Goal: Task Accomplishment & Management: Manage account settings

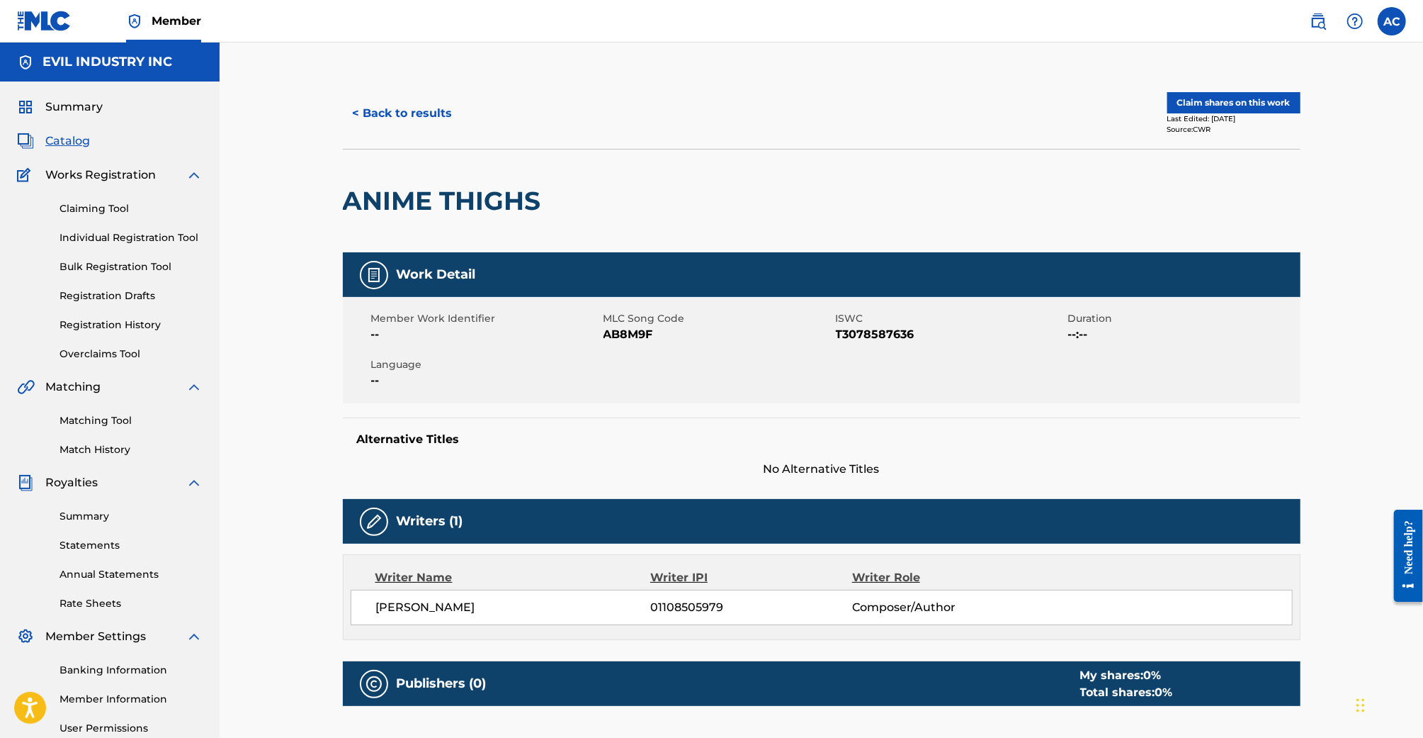
click at [59, 81] on div "Summary Catalog Works Registration Claiming Tool Individual Registration Tool B…" at bounding box center [110, 445] width 220 height 729
click at [59, 98] on span "Summary" at bounding box center [73, 106] width 57 height 17
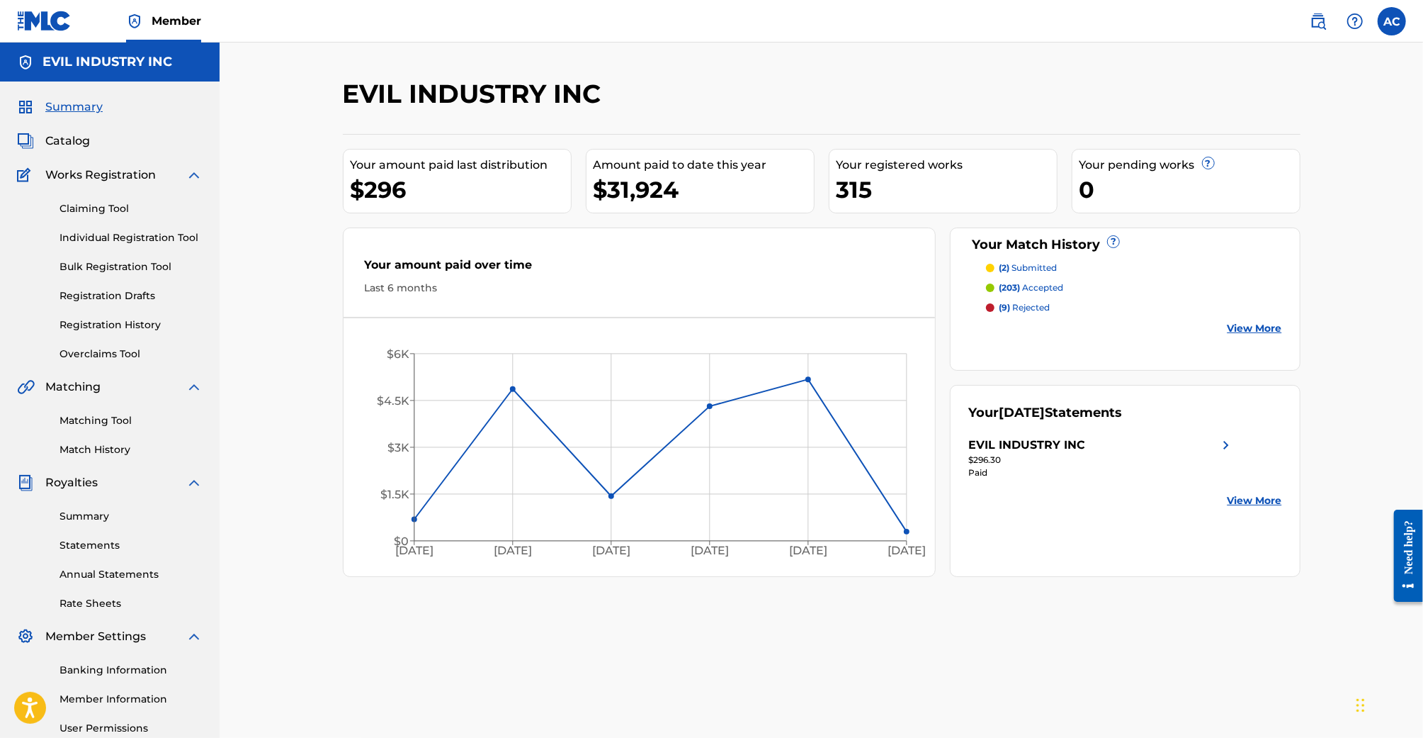
scroll to position [140, 0]
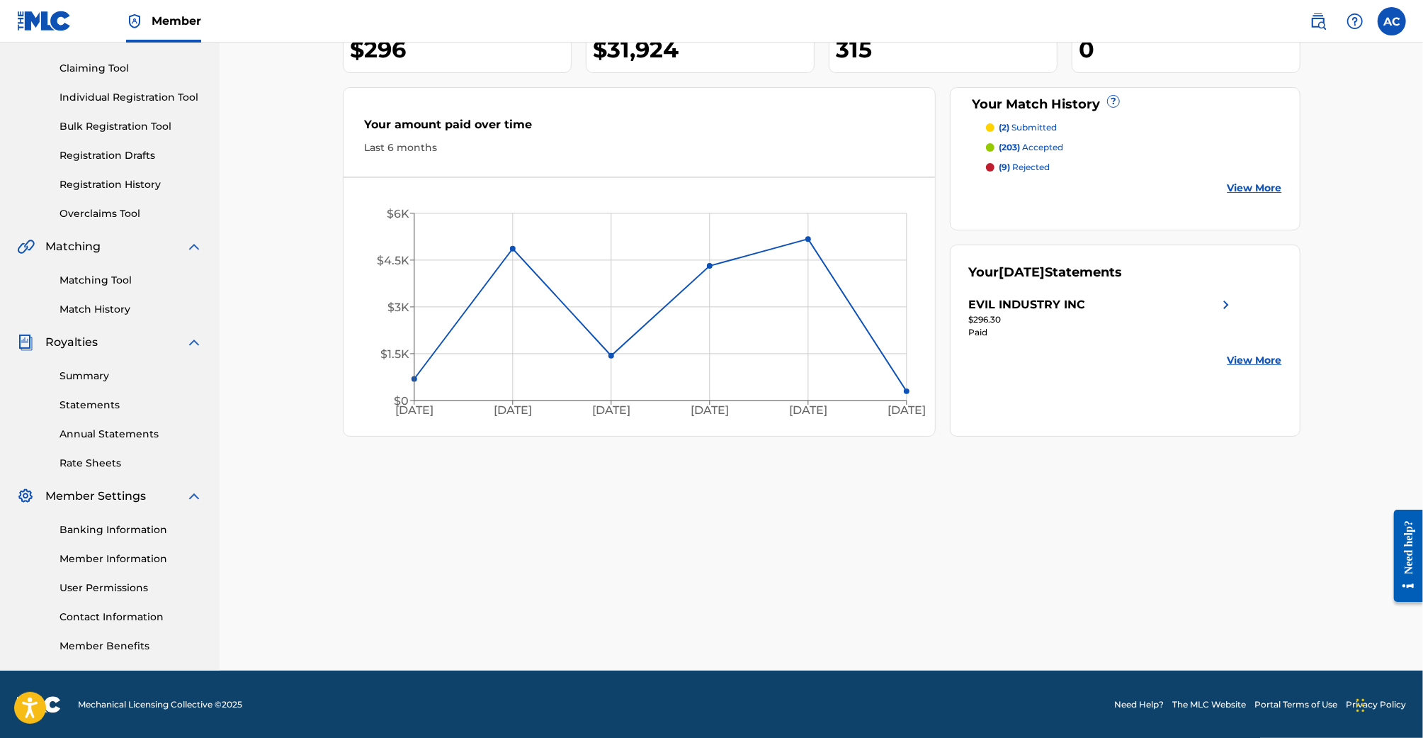
click at [112, 558] on link "Member Information" at bounding box center [131, 558] width 143 height 15
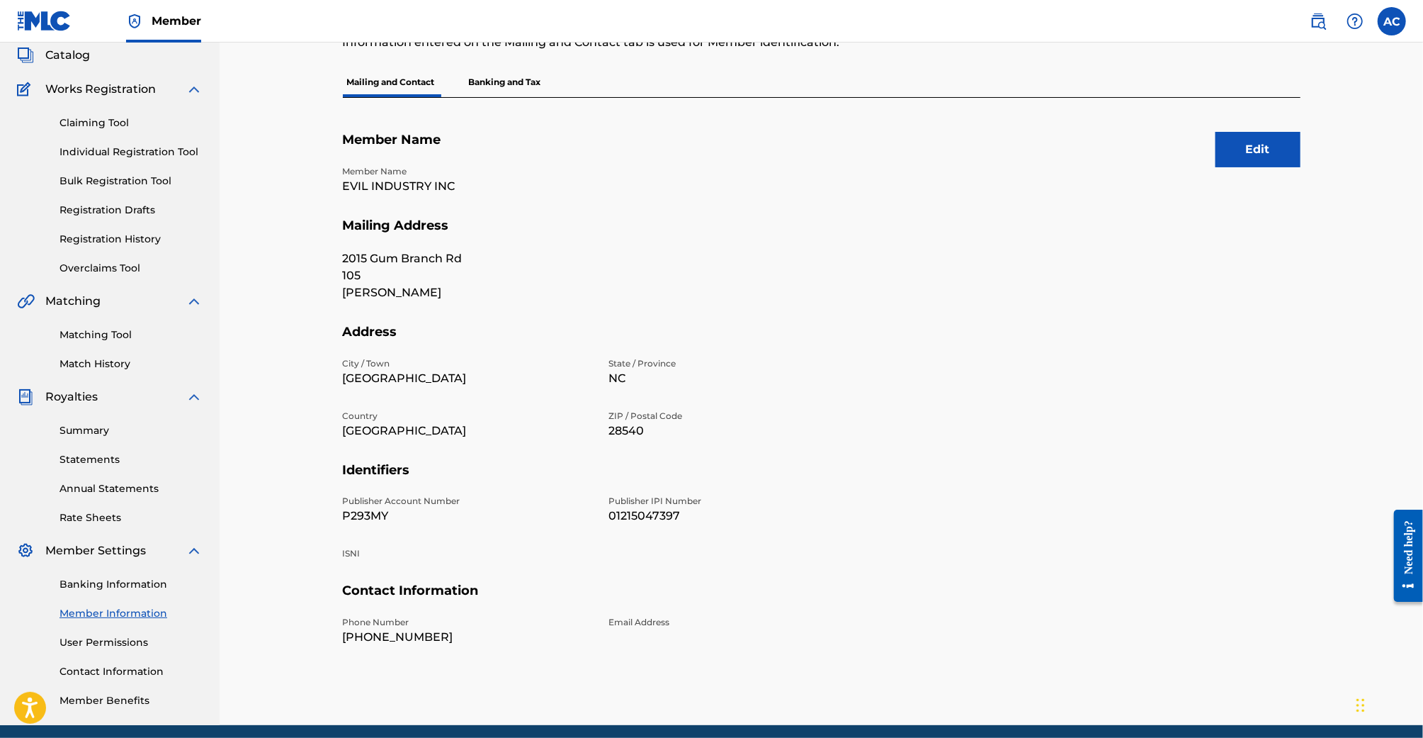
scroll to position [94, 0]
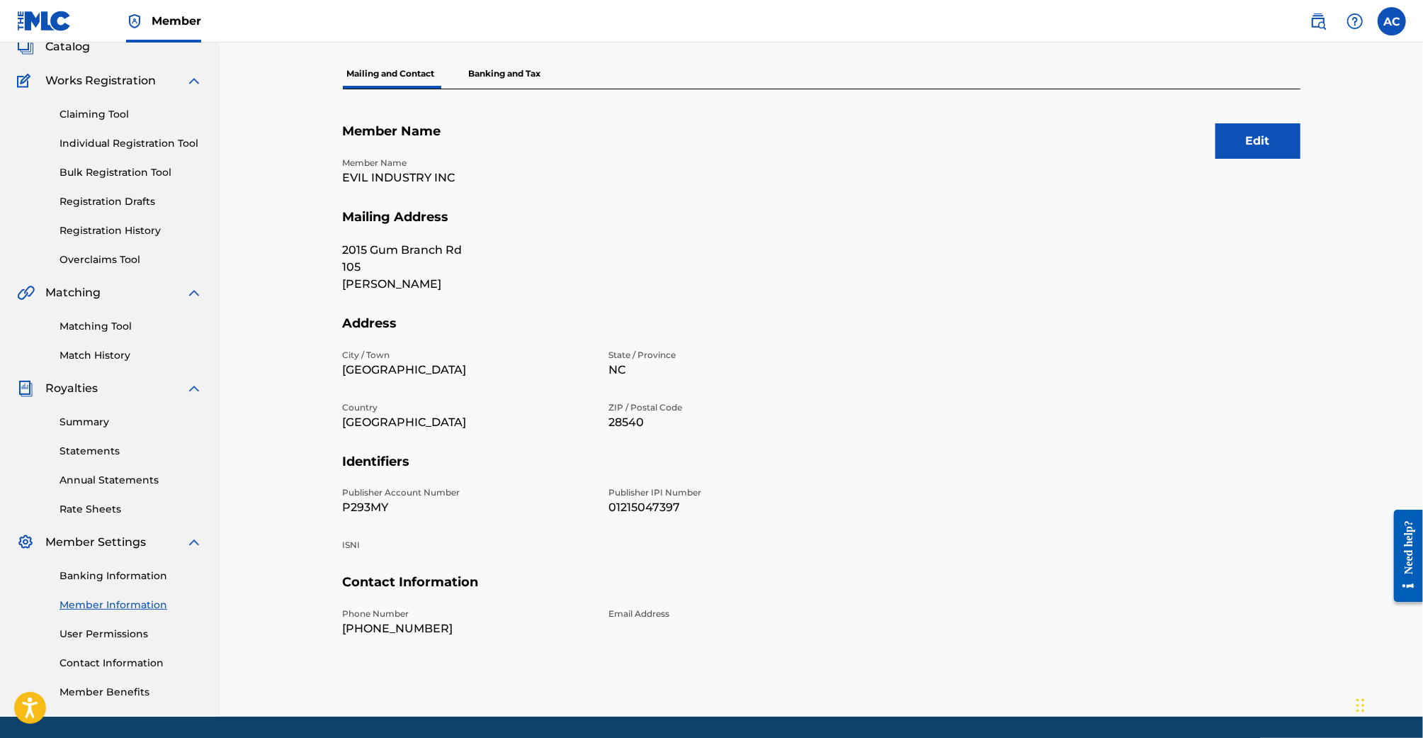
click at [381, 504] on p "P293MY" at bounding box center [467, 507] width 249 height 17
copy p "P293MY"
click at [669, 511] on p "01215047397" at bounding box center [733, 507] width 249 height 17
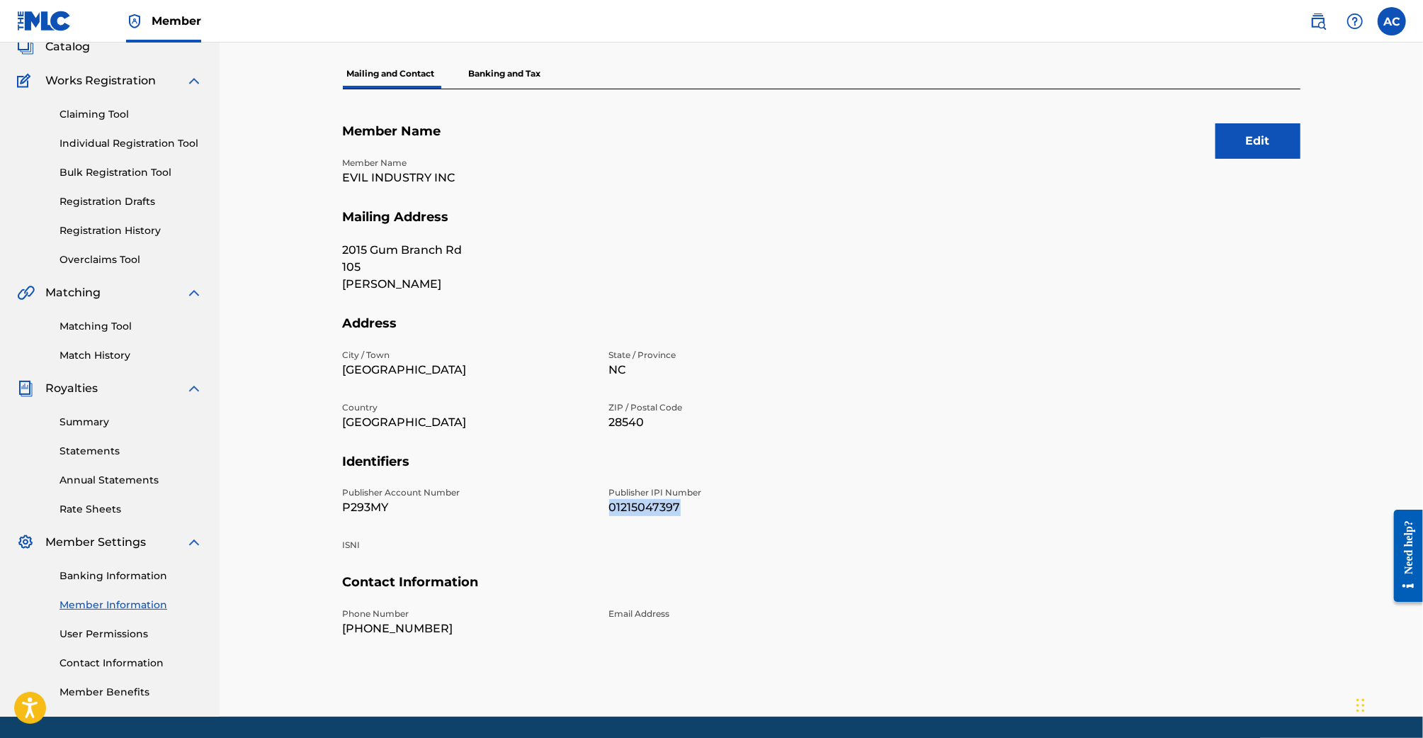
copy p "01215047397"
